Goal: Task Accomplishment & Management: Complete application form

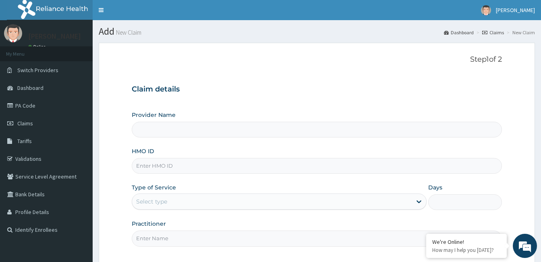
click at [166, 167] on input "HMO ID" at bounding box center [317, 166] width 370 height 16
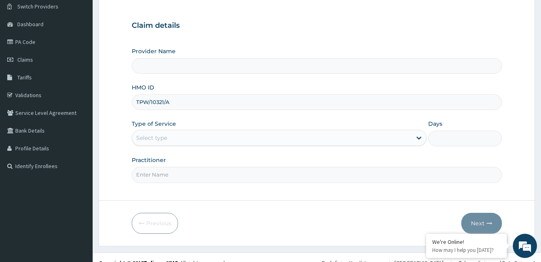
scroll to position [66, 0]
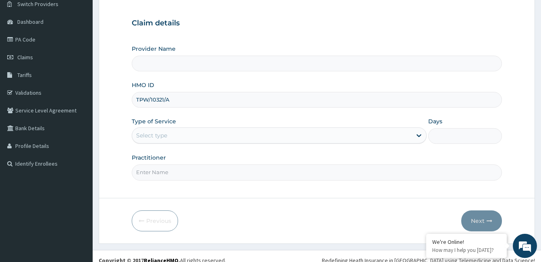
type input "TPW/10321/A"
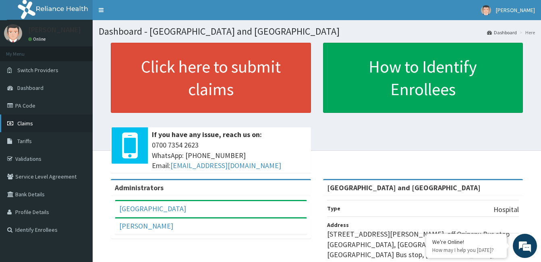
click at [28, 125] on span "Claims" at bounding box center [25, 123] width 16 height 7
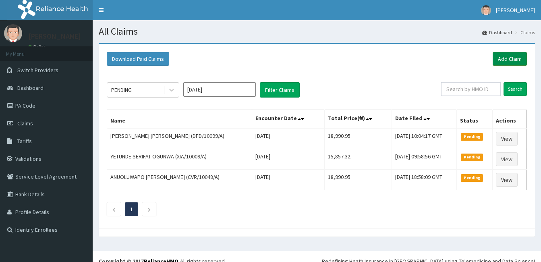
click at [508, 61] on link "Add Claim" at bounding box center [510, 59] width 34 height 14
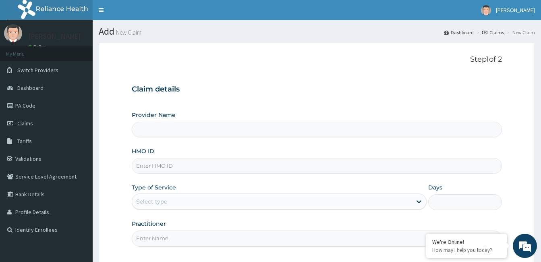
type input "[GEOGRAPHIC_DATA] and [GEOGRAPHIC_DATA]"
click at [156, 164] on input "HMO ID" at bounding box center [317, 166] width 370 height 16
type input "TPW/10321/A"
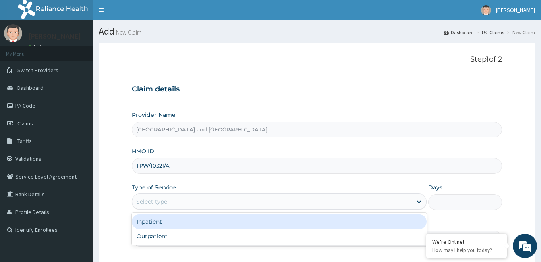
click at [179, 238] on div "Outpatient" at bounding box center [279, 236] width 295 height 15
type input "1"
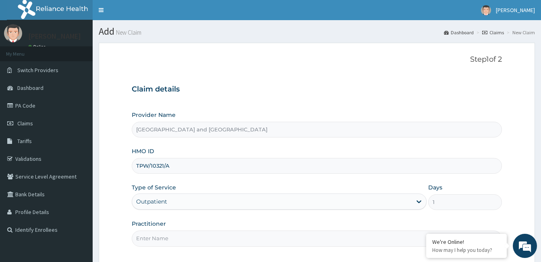
click at [185, 237] on input "Practitioner" at bounding box center [317, 239] width 370 height 16
type input "[PERSON_NAME]"
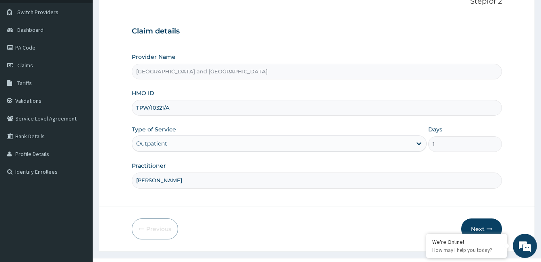
scroll to position [75, 0]
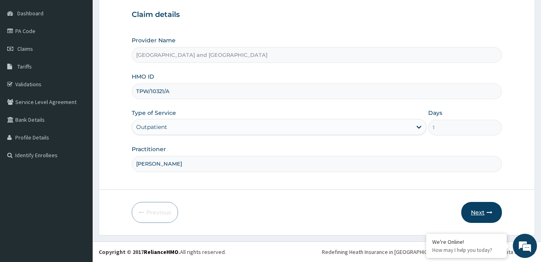
click at [481, 216] on button "Next" at bounding box center [481, 212] width 41 height 21
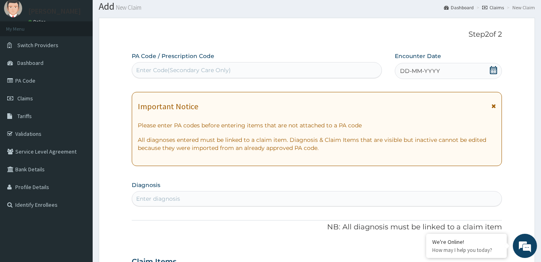
scroll to position [22, 0]
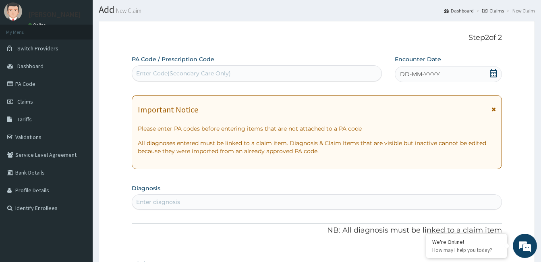
click at [492, 72] on icon at bounding box center [493, 73] width 7 height 8
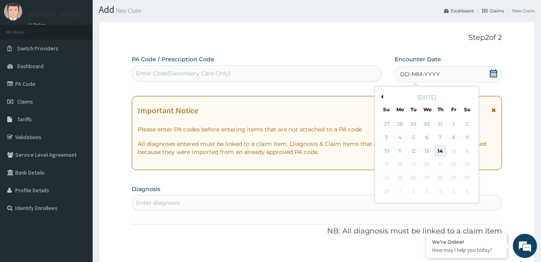
click at [445, 150] on div "14" at bounding box center [440, 151] width 12 height 12
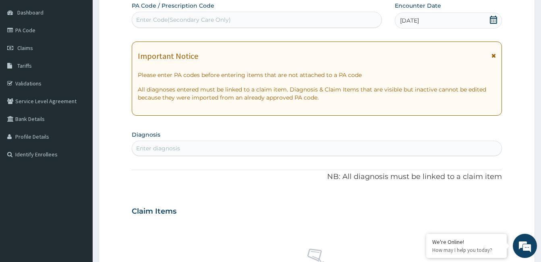
scroll to position [95, 0]
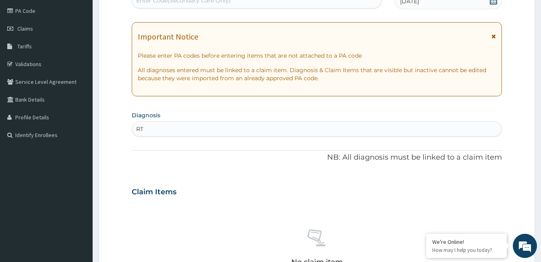
type input "RTI"
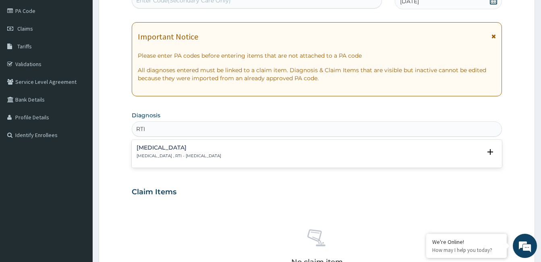
click at [171, 154] on p "[MEDICAL_DATA] , RTI - [MEDICAL_DATA]" at bounding box center [179, 156] width 85 height 6
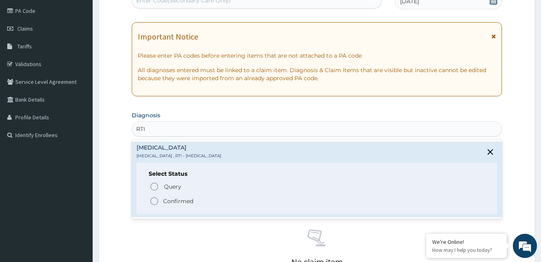
click at [163, 204] on span "Confirmed" at bounding box center [318, 201] width 336 height 10
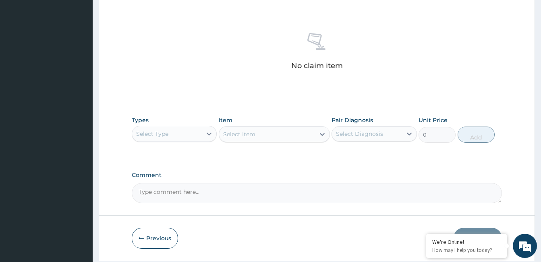
scroll to position [319, 0]
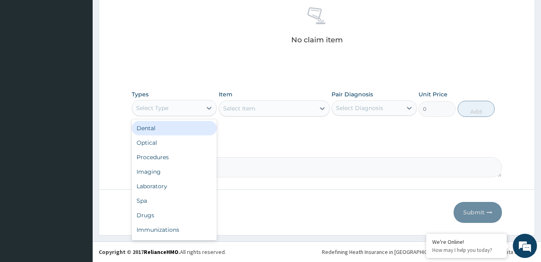
click at [168, 158] on div "Procedures" at bounding box center [174, 157] width 85 height 15
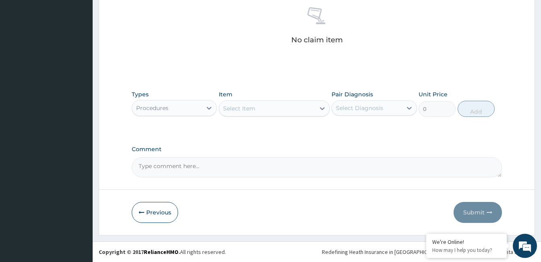
click at [258, 115] on div "Select Item" at bounding box center [274, 108] width 111 height 16
type input "J"
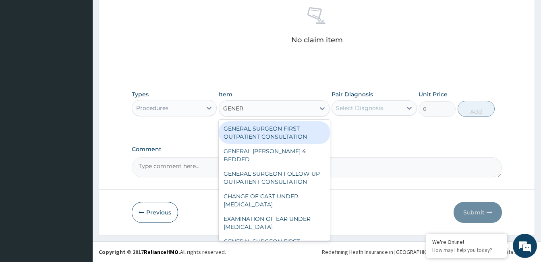
type input "GENERA"
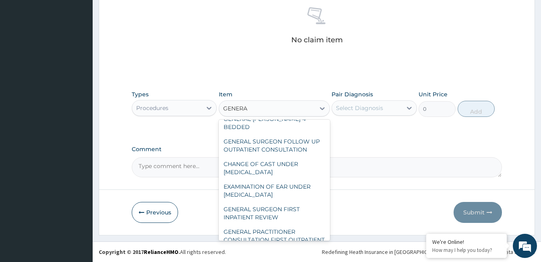
scroll to position [59, 0]
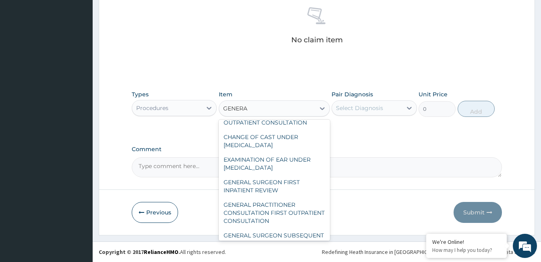
click at [299, 208] on div "GENERAL PRACTITIONER CONSULTATION FIRST OUTPATIENT CONSULTATION" at bounding box center [274, 212] width 111 height 31
type input "3547.5"
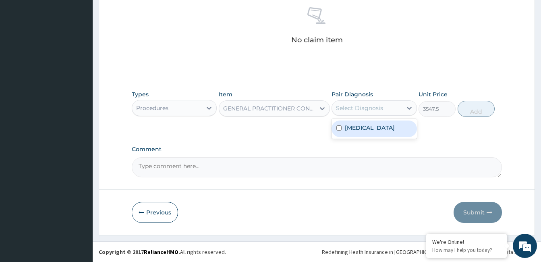
click at [384, 128] on label "[MEDICAL_DATA]" at bounding box center [370, 128] width 50 height 8
checkbox input "true"
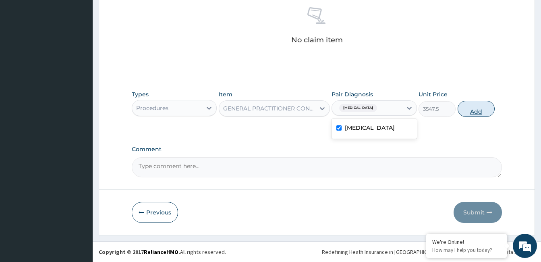
click at [489, 105] on button "Add" at bounding box center [476, 109] width 37 height 16
type input "0"
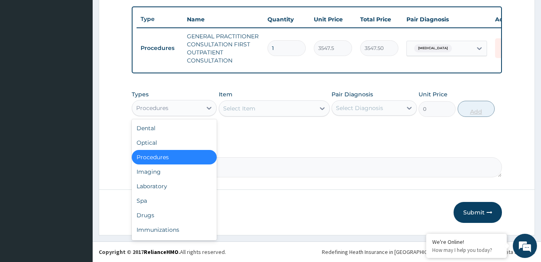
scroll to position [27, 0]
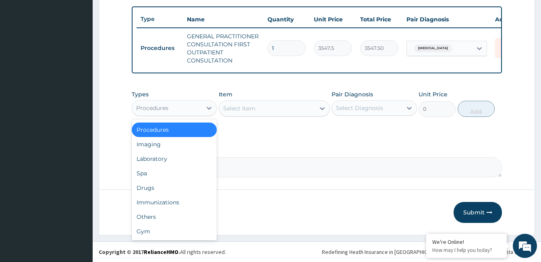
click at [195, 193] on div "Drugs" at bounding box center [174, 188] width 85 height 15
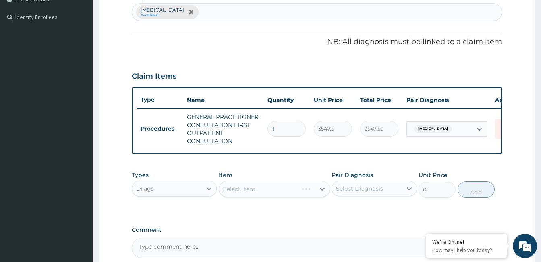
scroll to position [212, 0]
click at [264, 197] on div "Select Item" at bounding box center [274, 189] width 111 height 16
click at [259, 196] on div "Select Item" at bounding box center [267, 189] width 96 height 13
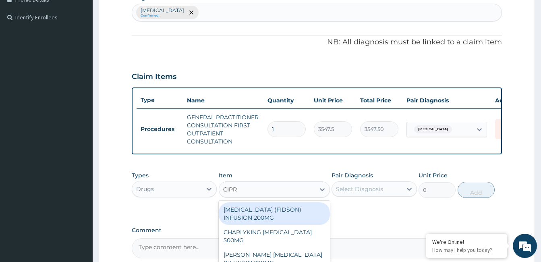
type input "[MEDICAL_DATA]"
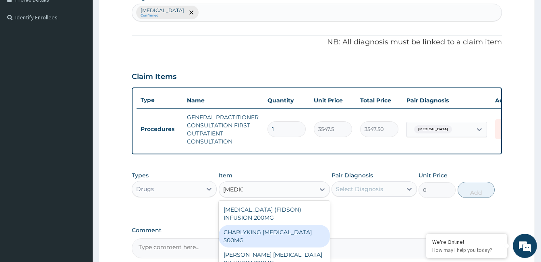
click at [252, 238] on div "CHARLYKING [MEDICAL_DATA] 500MG" at bounding box center [274, 236] width 111 height 23
type input "177.375"
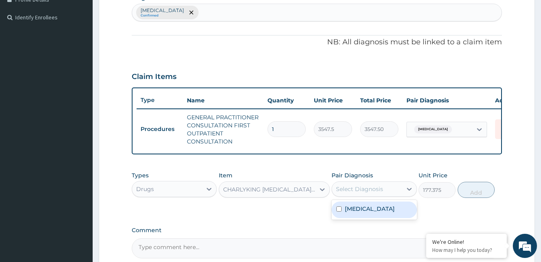
click at [367, 213] on label "[MEDICAL_DATA]" at bounding box center [370, 209] width 50 height 8
checkbox input "true"
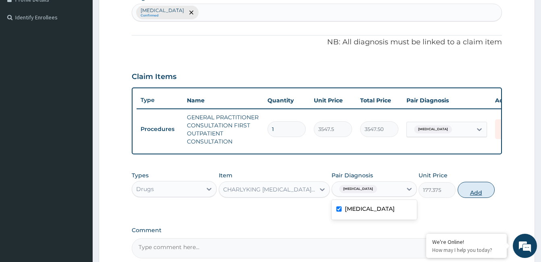
click at [475, 198] on button "Add" at bounding box center [476, 190] width 37 height 16
type input "0"
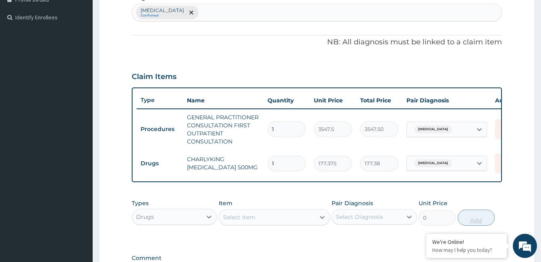
type input "10"
type input "1773.75"
type input "10"
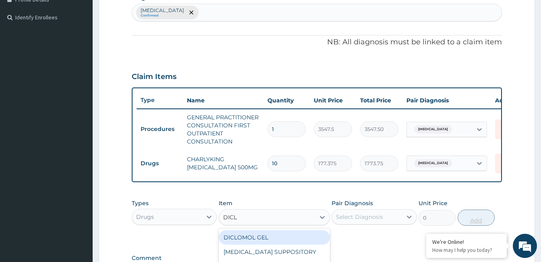
type input "DICLO"
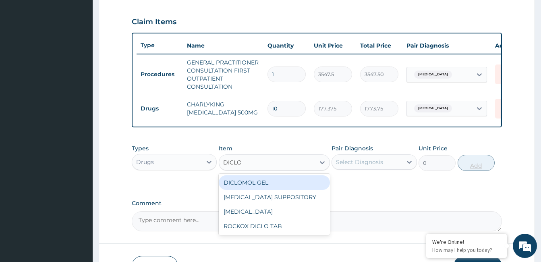
scroll to position [270, 0]
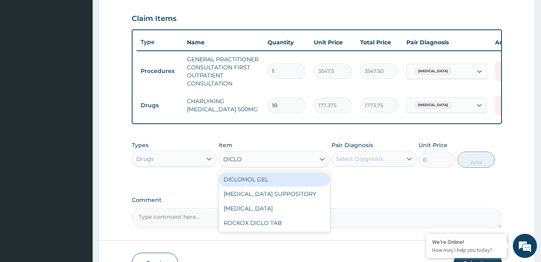
click at [271, 227] on div "ROCKOX DICLO TAB" at bounding box center [274, 223] width 111 height 15
type input "82.7750015258789"
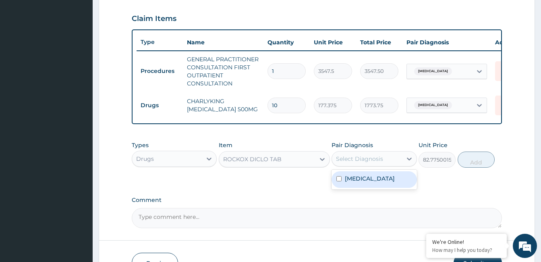
click at [367, 183] on label "[MEDICAL_DATA]" at bounding box center [370, 179] width 50 height 8
checkbox input "true"
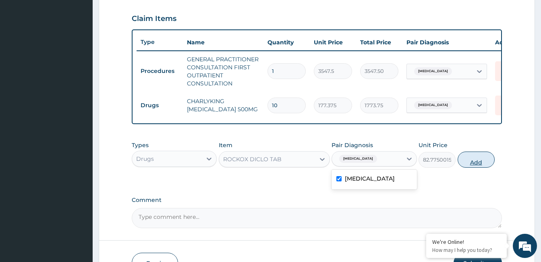
click at [477, 168] on button "Add" at bounding box center [476, 160] width 37 height 16
type input "0"
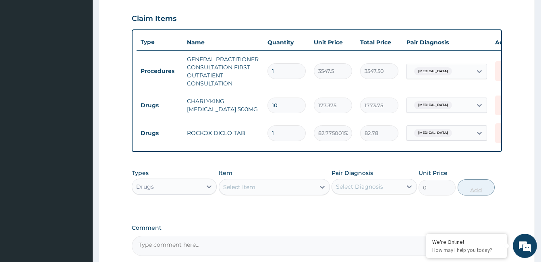
type input "10"
type input "827.75"
type input "10"
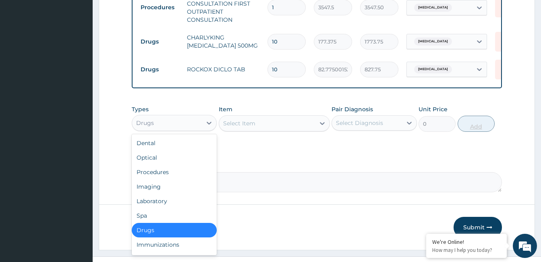
scroll to position [345, 0]
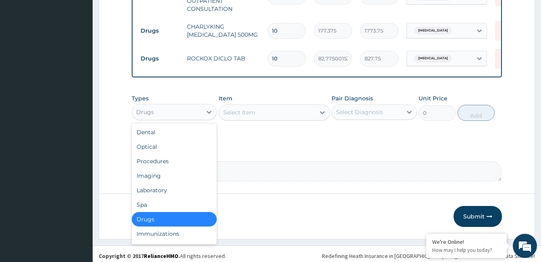
click at [168, 168] on div "Procedures" at bounding box center [174, 161] width 85 height 15
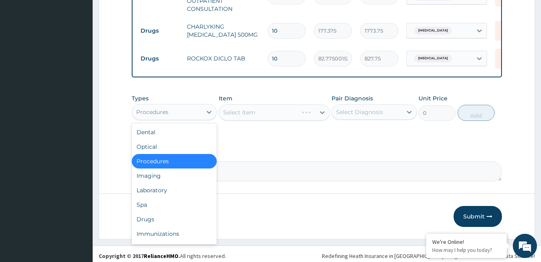
click at [166, 197] on div "Laboratory" at bounding box center [174, 190] width 85 height 15
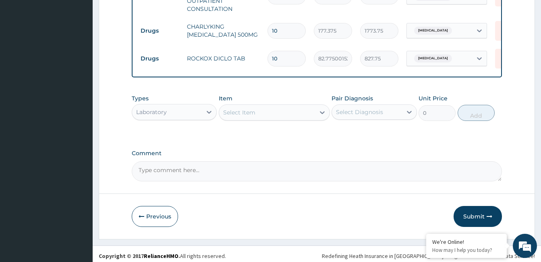
click at [273, 118] on div "Select Item" at bounding box center [267, 112] width 96 height 13
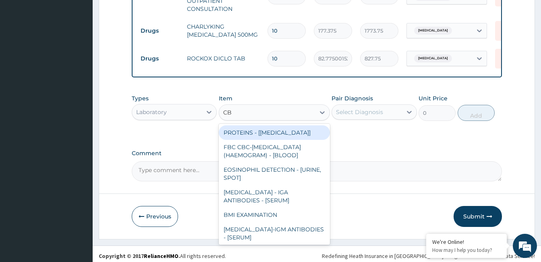
type input "CBC"
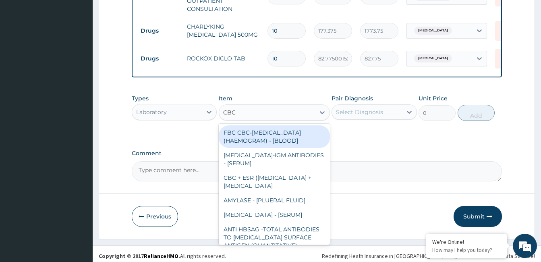
click at [263, 147] on div "FBC CBC-[MEDICAL_DATA] (HAEMOGRAM) - [BLOOD]" at bounding box center [274, 136] width 111 height 23
type input "4300"
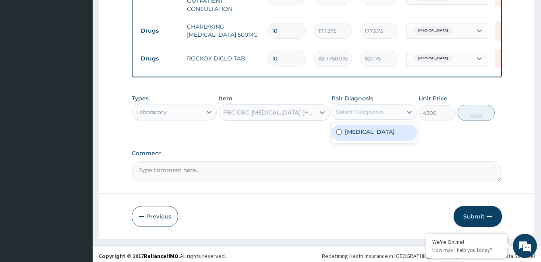
click at [363, 118] on div "Select Diagnosis" at bounding box center [367, 112] width 70 height 13
click at [358, 136] on label "[MEDICAL_DATA]" at bounding box center [370, 132] width 50 height 8
checkbox input "true"
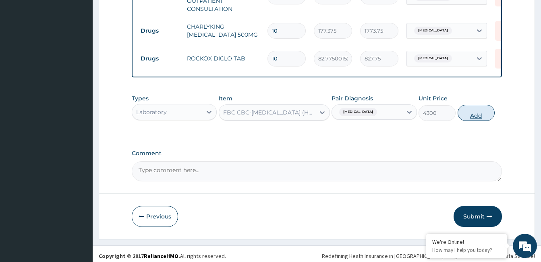
click at [468, 121] on button "Add" at bounding box center [476, 113] width 37 height 16
type input "0"
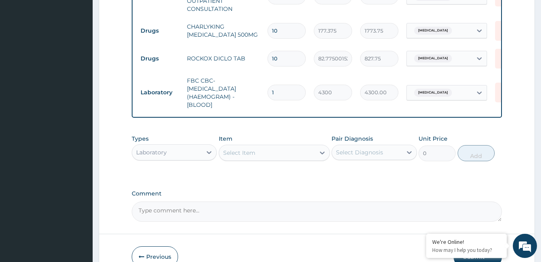
scroll to position [395, 0]
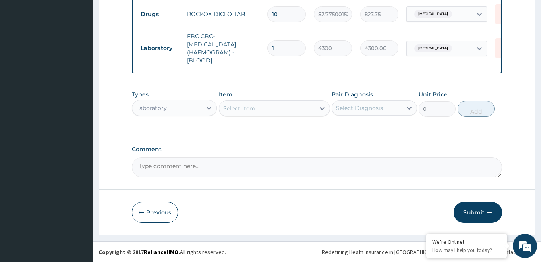
click at [484, 208] on button "Submit" at bounding box center [478, 212] width 48 height 21
